Goal: Task Accomplishment & Management: Use online tool/utility

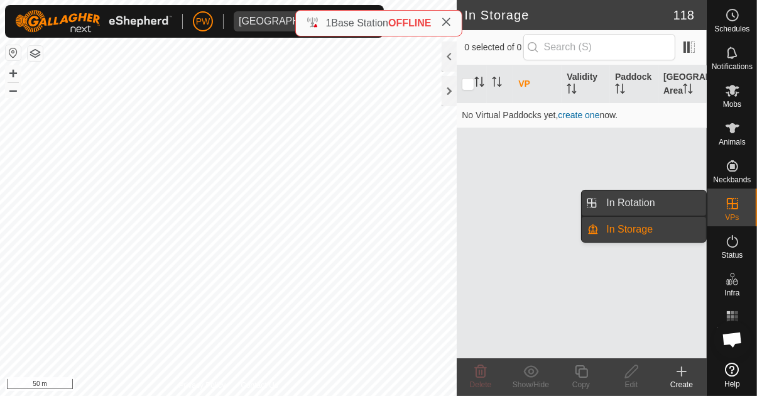
click at [637, 200] on span "In Rotation" at bounding box center [630, 202] width 48 height 15
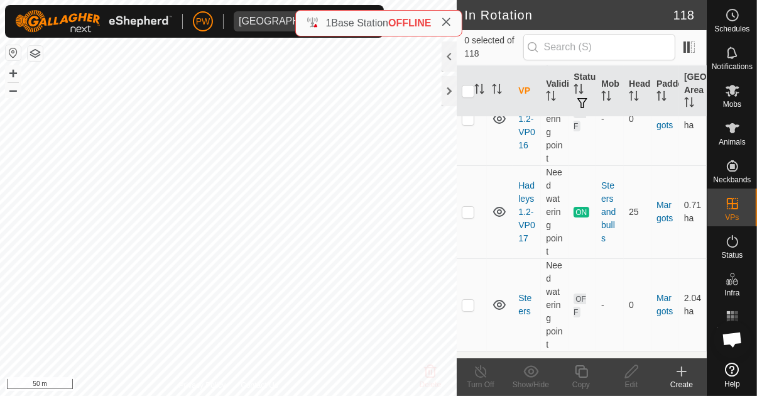
scroll to position [6748, 0]
click at [477, 180] on td at bounding box center [472, 211] width 30 height 93
checkbox input "true"
click at [583, 379] on div "Copy" at bounding box center [581, 384] width 50 height 11
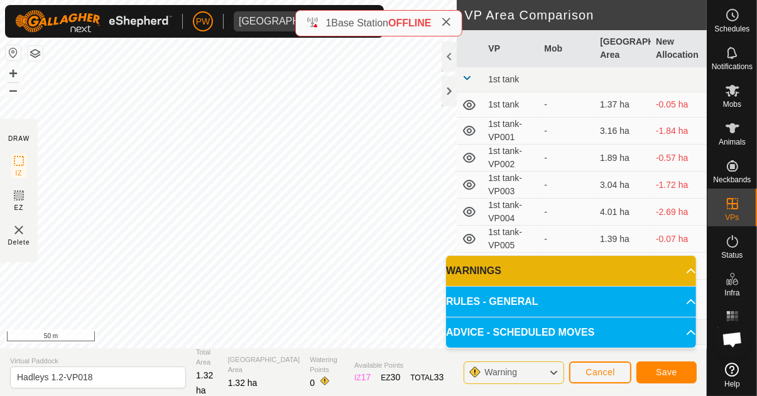
click at [666, 369] on span "Save" at bounding box center [666, 372] width 21 height 10
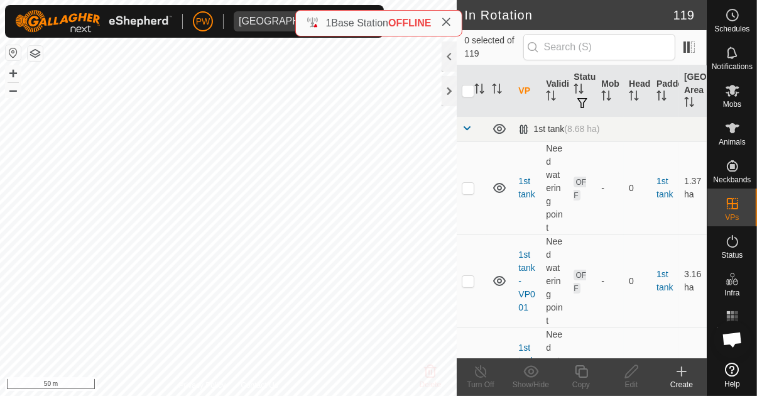
click at [445, 20] on icon at bounding box center [446, 22] width 10 height 10
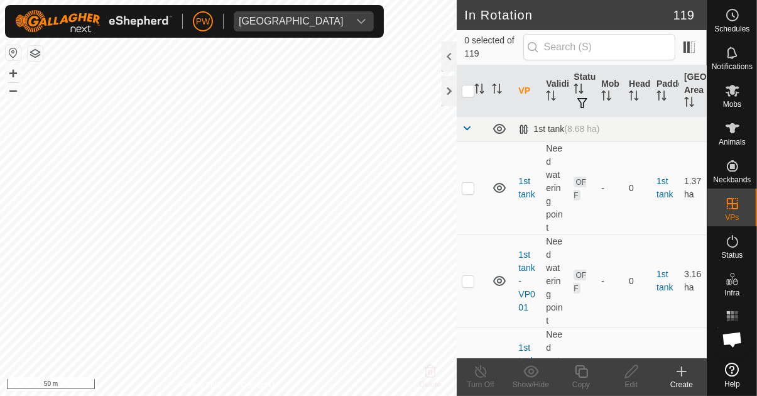
click at [733, 100] on span "Mobs" at bounding box center [732, 104] width 18 height 8
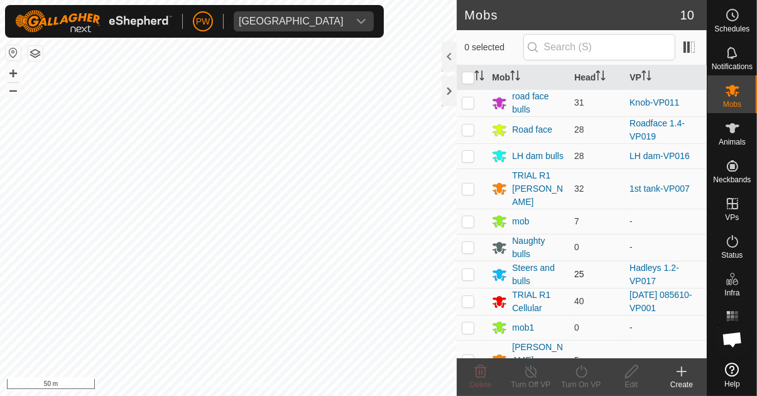
click at [472, 269] on p-checkbox at bounding box center [468, 274] width 13 height 10
checkbox input "true"
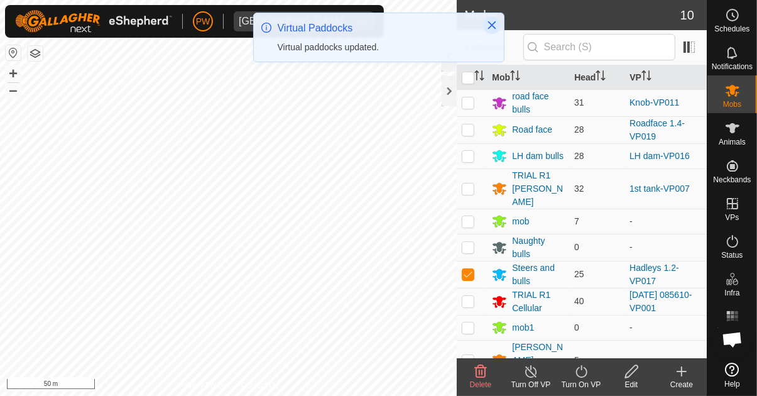
click at [489, 27] on icon "Close" at bounding box center [491, 25] width 8 height 8
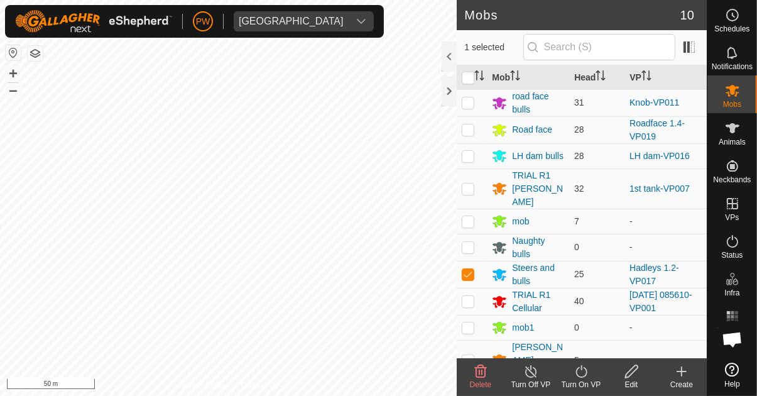
click at [576, 376] on icon at bounding box center [581, 371] width 16 height 15
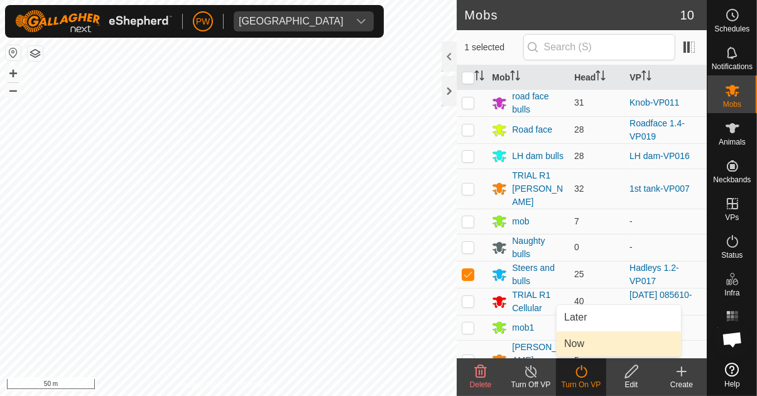
click at [597, 342] on link "Now" at bounding box center [618, 343] width 124 height 25
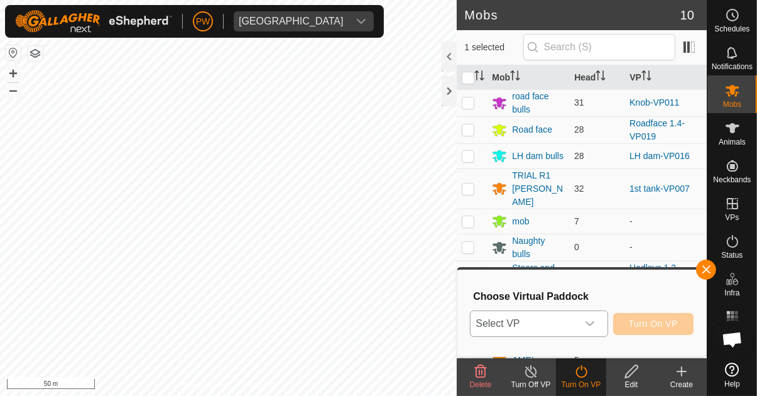
click at [595, 322] on icon "dropdown trigger" at bounding box center [590, 323] width 10 height 10
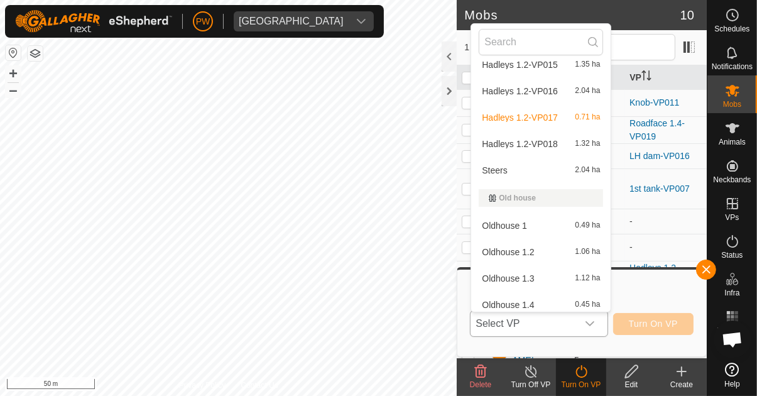
scroll to position [2482, 0]
click at [553, 139] on span "Hadleys 1.2-VP018" at bounding box center [520, 143] width 76 height 9
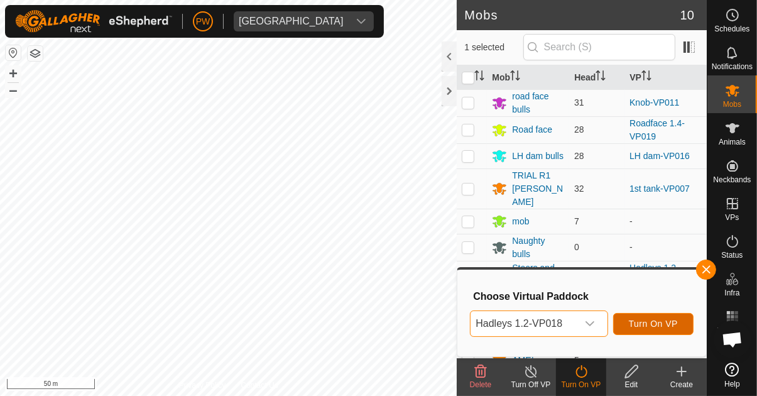
click at [659, 323] on span "Turn On VP" at bounding box center [653, 323] width 49 height 10
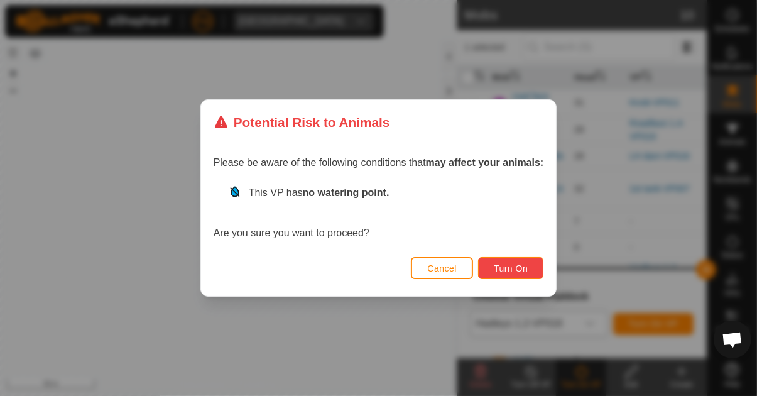
click at [512, 269] on span "Turn On" at bounding box center [511, 268] width 34 height 10
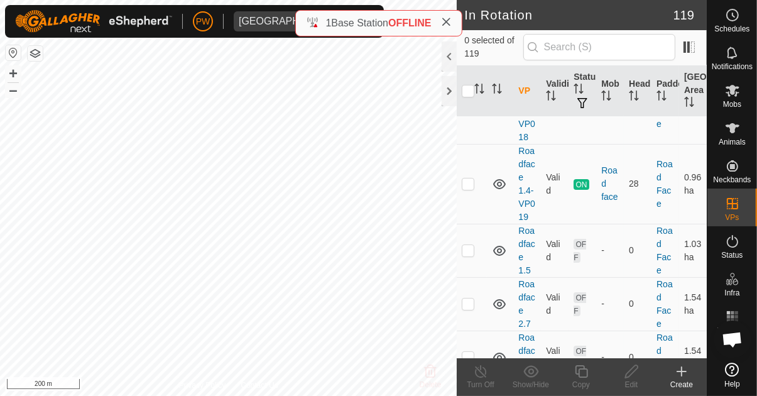
scroll to position [8591, 0]
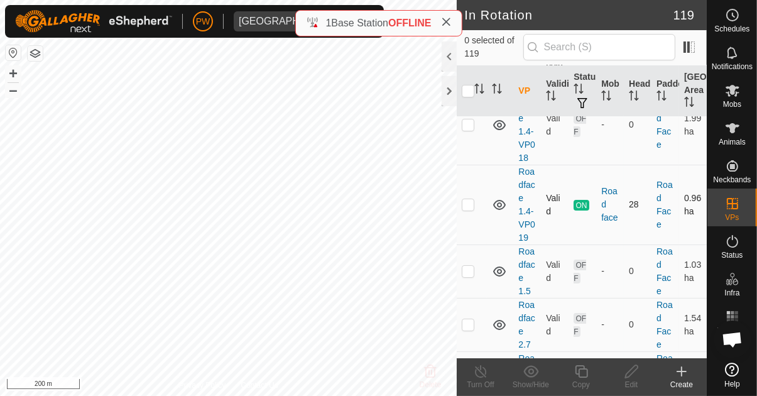
click at [473, 209] on p-checkbox at bounding box center [468, 204] width 13 height 10
checkbox input "true"
click at [585, 375] on icon at bounding box center [581, 371] width 16 height 15
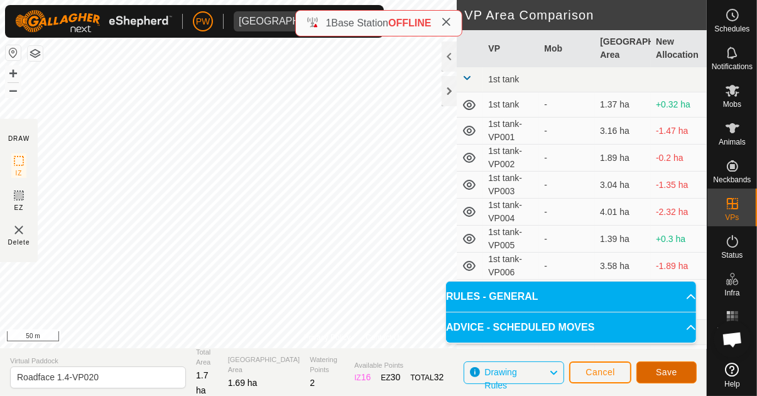
click at [661, 372] on span "Save" at bounding box center [666, 372] width 21 height 10
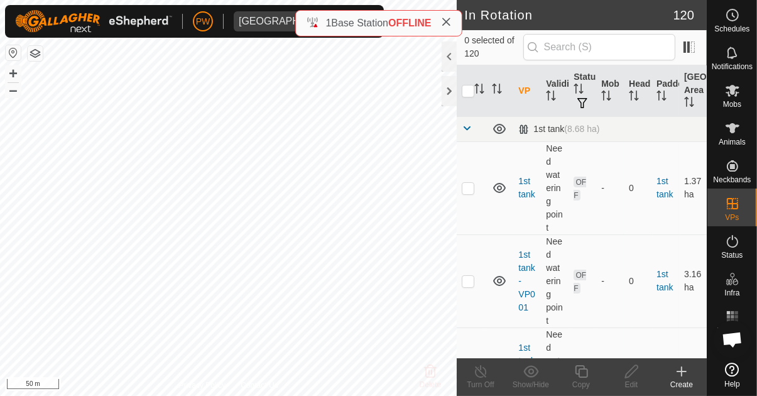
click at [736, 97] on icon at bounding box center [732, 90] width 15 height 15
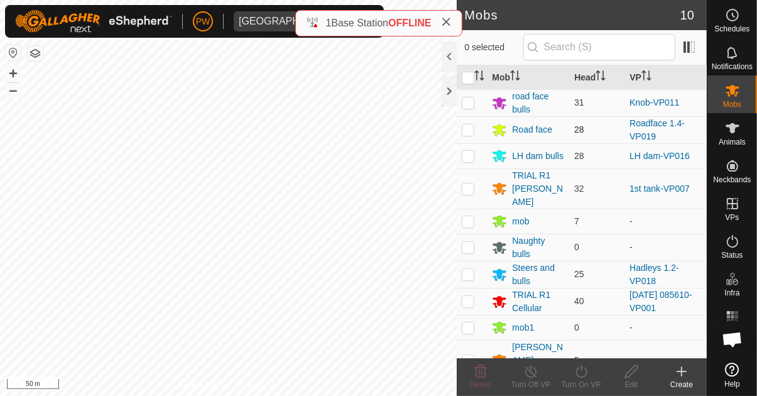
click at [471, 127] on p-checkbox at bounding box center [468, 129] width 13 height 10
checkbox input "true"
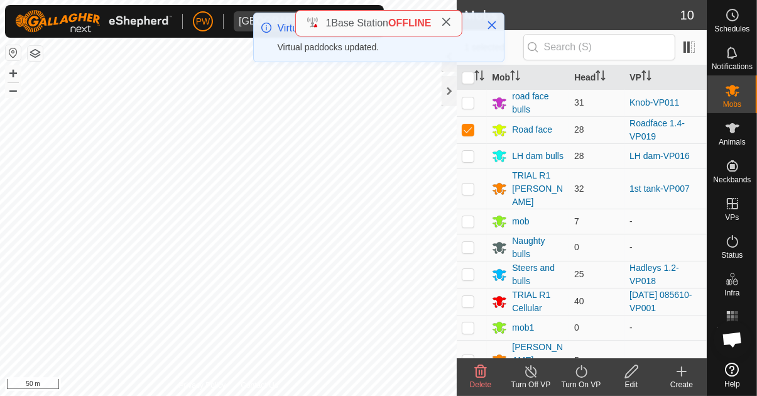
click at [576, 377] on icon at bounding box center [581, 371] width 16 height 15
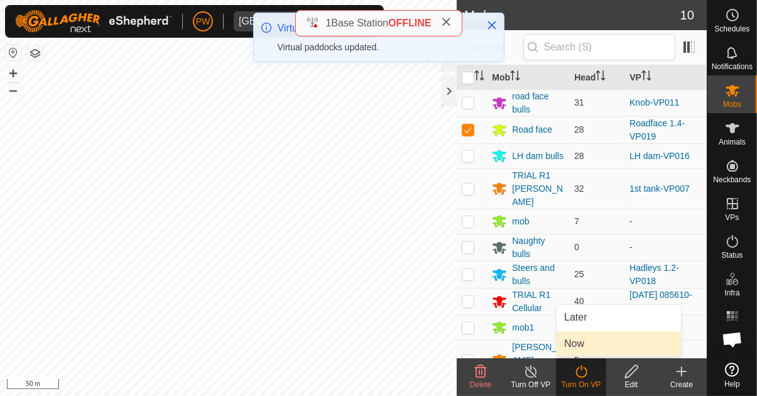
click at [584, 347] on link "Now" at bounding box center [618, 343] width 124 height 25
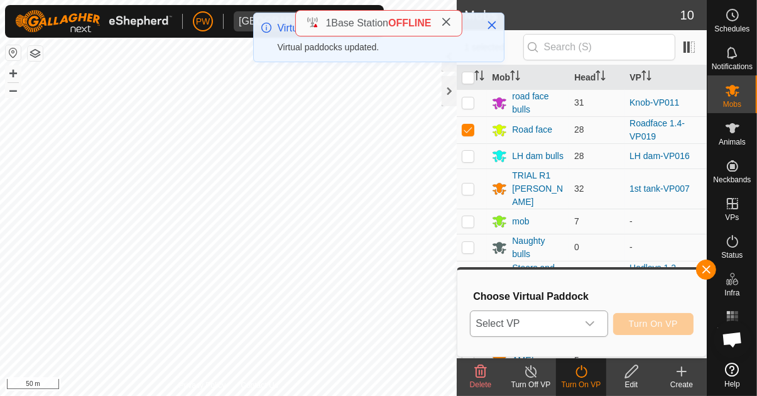
click at [595, 329] on div "dropdown trigger" at bounding box center [589, 323] width 25 height 25
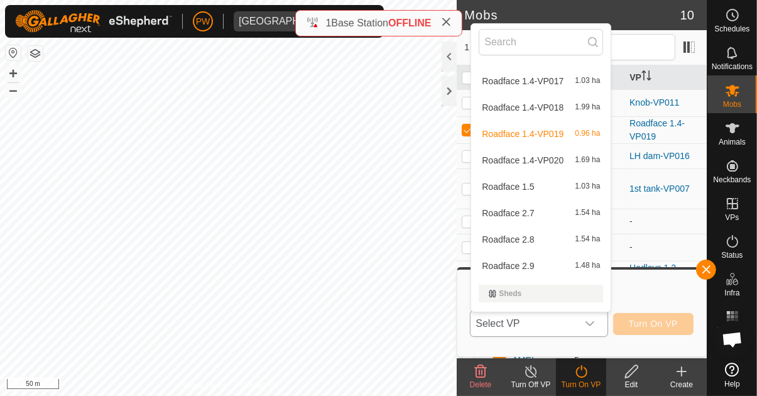
scroll to position [3157, 0]
click at [571, 163] on div "Roadface 1.4-VP020 1.69 ha" at bounding box center [540, 161] width 124 height 15
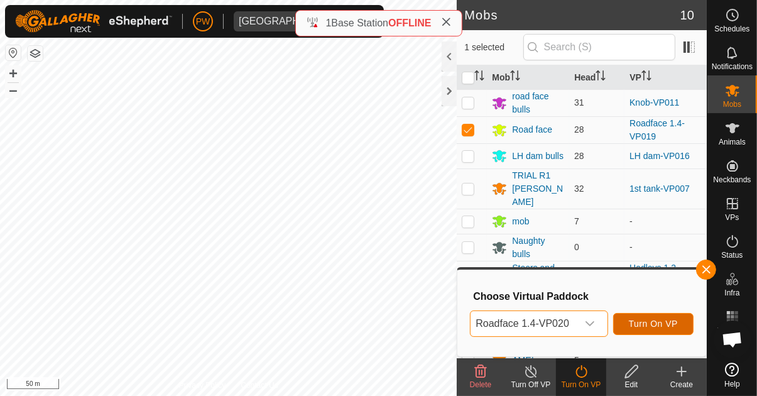
click at [657, 325] on span "Turn On VP" at bounding box center [653, 323] width 49 height 10
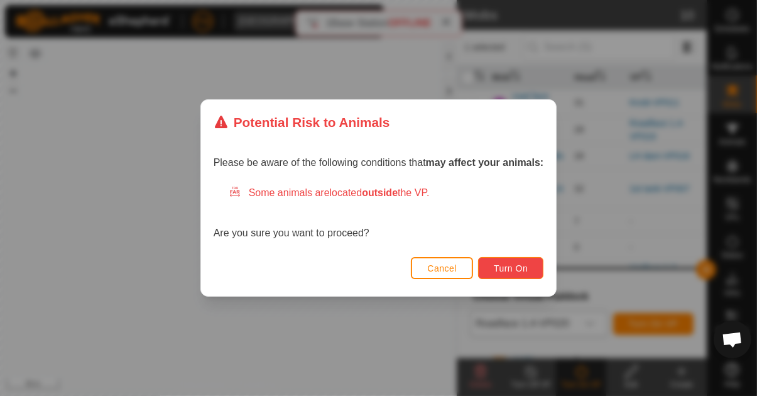
click at [514, 266] on span "Turn On" at bounding box center [511, 268] width 34 height 10
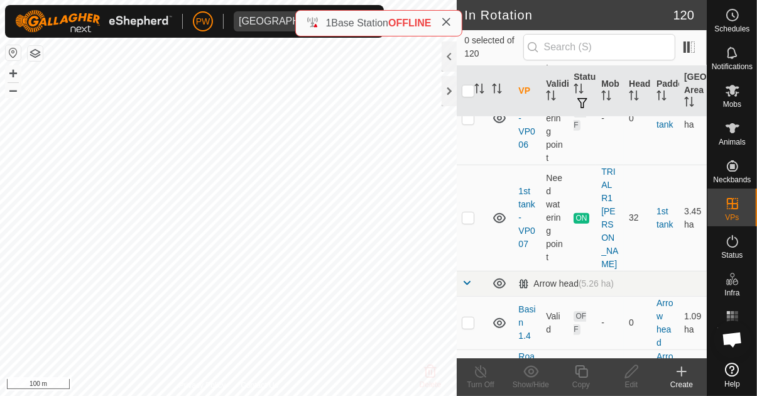
scroll to position [625, 0]
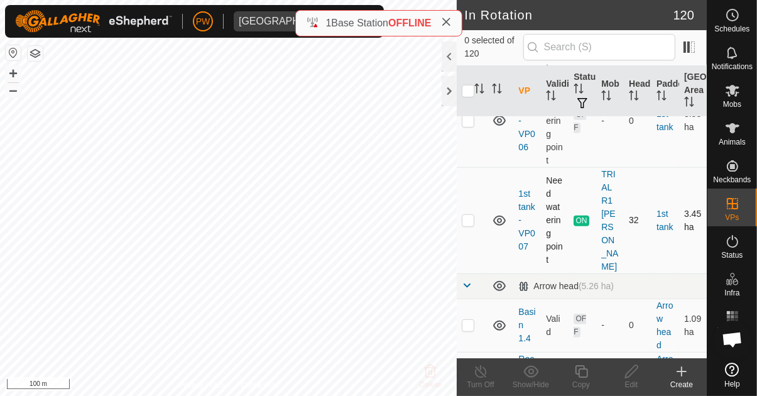
click at [470, 215] on p-checkbox at bounding box center [468, 220] width 13 height 10
checkbox input "true"
click at [585, 381] on div "Copy" at bounding box center [581, 384] width 50 height 11
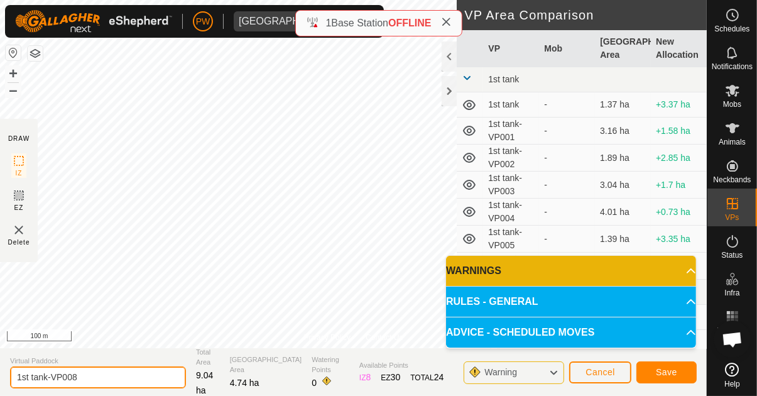
click at [104, 375] on input "1st tank-VP008" at bounding box center [98, 377] width 176 height 22
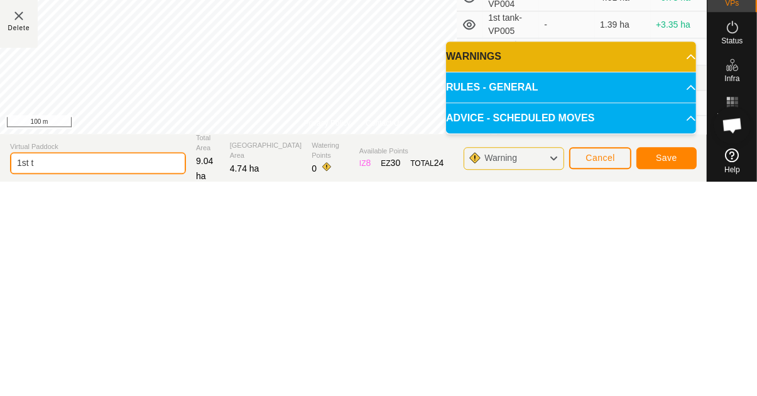
type input "1st"
type input "Matt's"
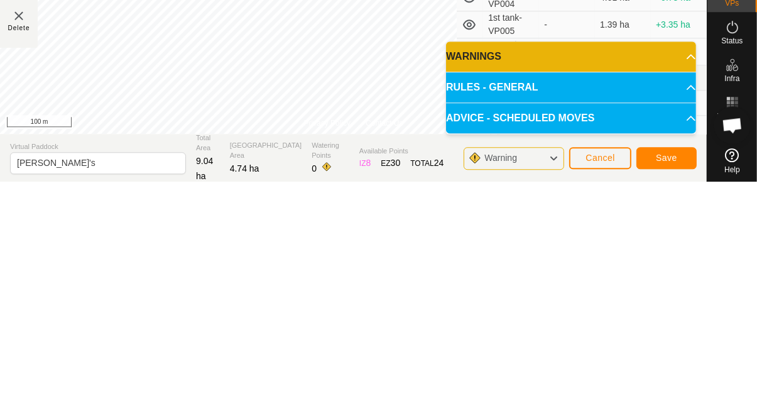
click at [666, 374] on span "Save" at bounding box center [666, 372] width 21 height 10
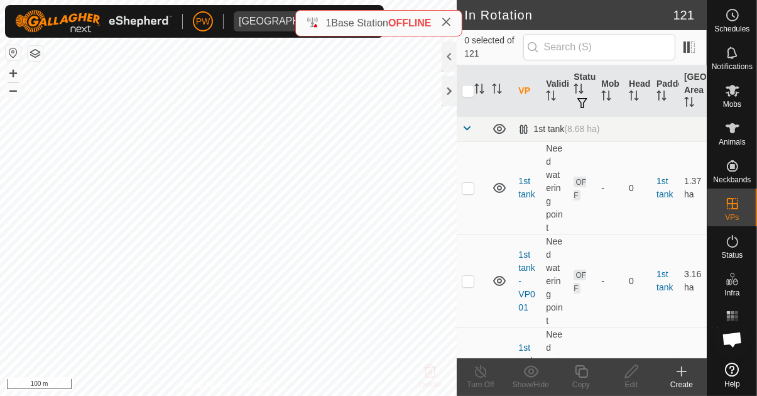
click at [735, 101] on span "Mobs" at bounding box center [732, 104] width 18 height 8
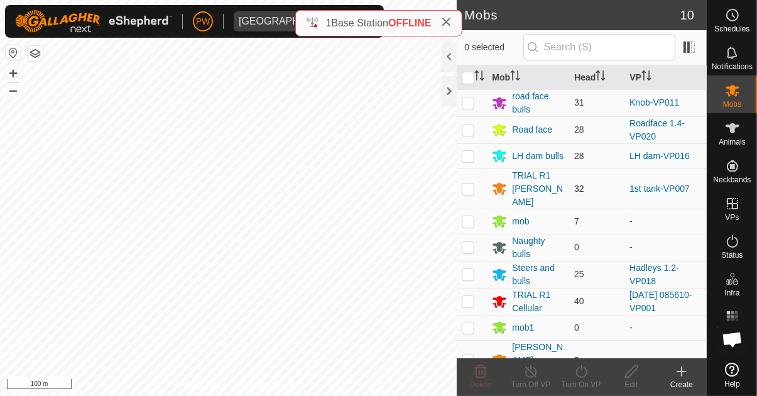
click at [468, 183] on p-checkbox at bounding box center [468, 188] width 13 height 10
checkbox input "true"
click at [579, 379] on div "Turn On VP" at bounding box center [581, 384] width 50 height 11
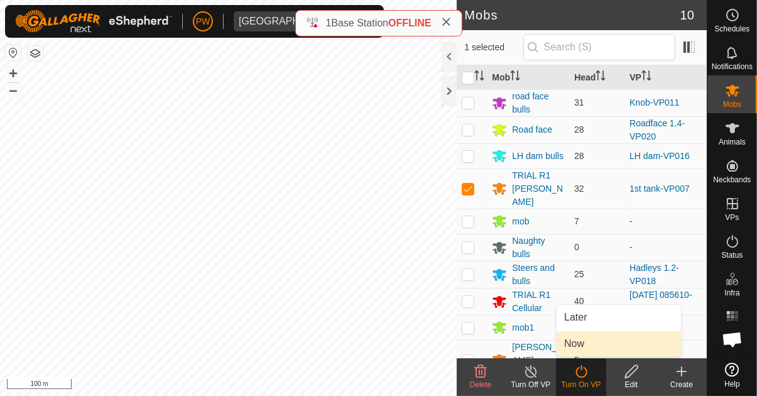
click at [589, 342] on link "Now" at bounding box center [618, 343] width 124 height 25
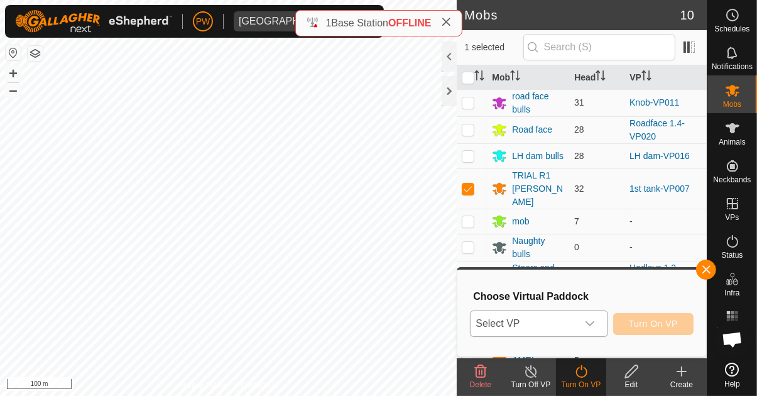
click at [590, 325] on icon "dropdown trigger" at bounding box center [590, 323] width 10 height 10
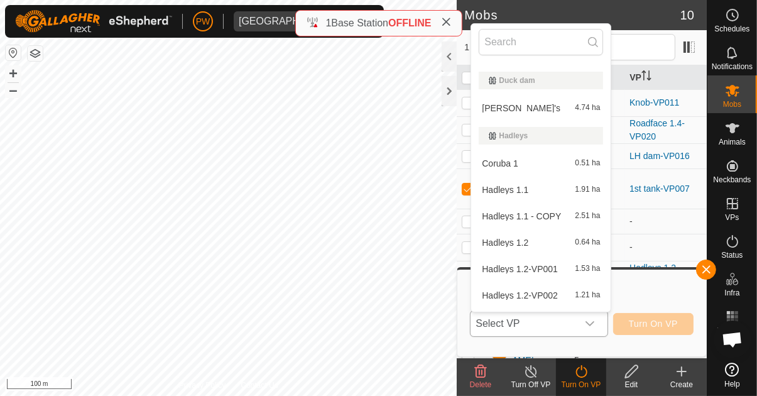
scroll to position [738, 0]
click at [549, 114] on div "Matt's 4.74 ha" at bounding box center [540, 109] width 124 height 15
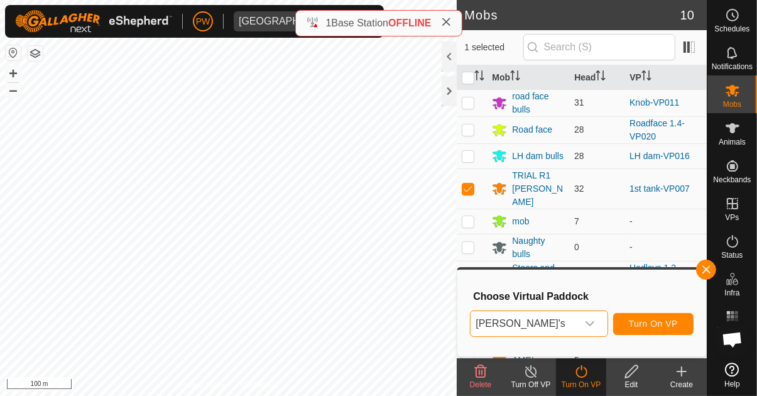
click at [653, 321] on span "Turn On VP" at bounding box center [653, 323] width 49 height 10
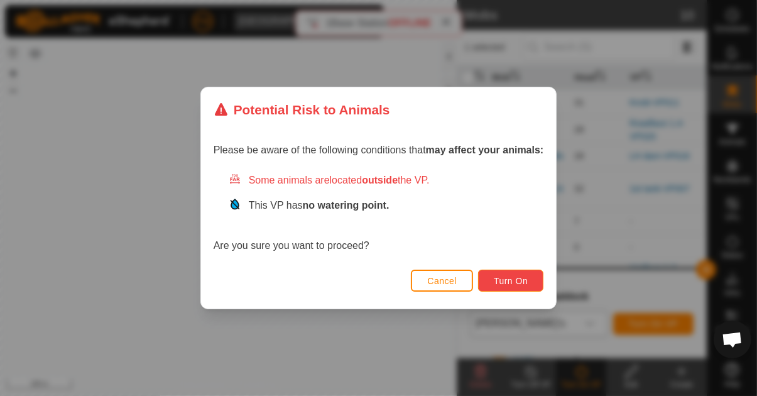
click at [507, 277] on span "Turn On" at bounding box center [511, 281] width 34 height 10
